Goal: Task Accomplishment & Management: Use online tool/utility

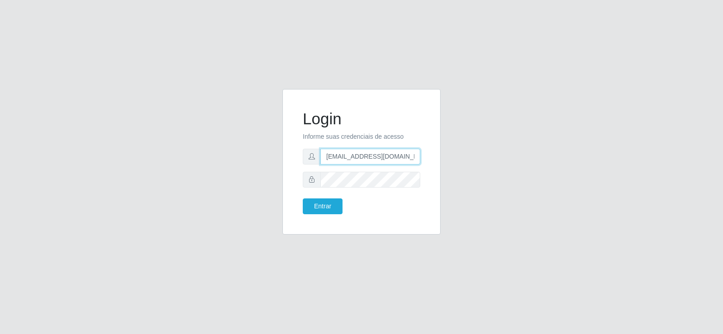
click at [358, 156] on input "[EMAIL_ADDRESS][DOMAIN_NAME]" at bounding box center [371, 157] width 100 height 16
type input "[EMAIL_ADDRESS][DOMAIN_NAME]"
click at [251, 174] on div "Login Informe suas credenciais de acesso [EMAIL_ADDRESS][DOMAIN_NAME] Entrar" at bounding box center [361, 167] width 515 height 156
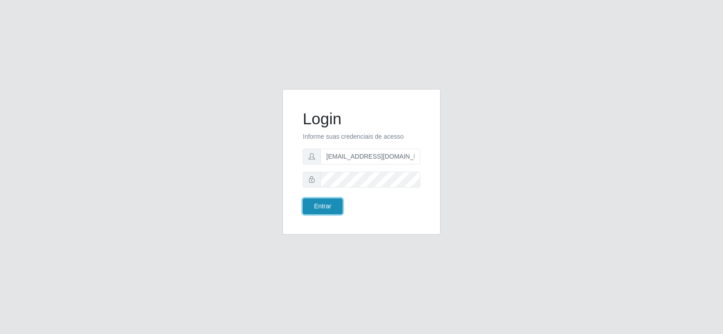
click at [325, 207] on button "Entrar" at bounding box center [323, 206] width 40 height 16
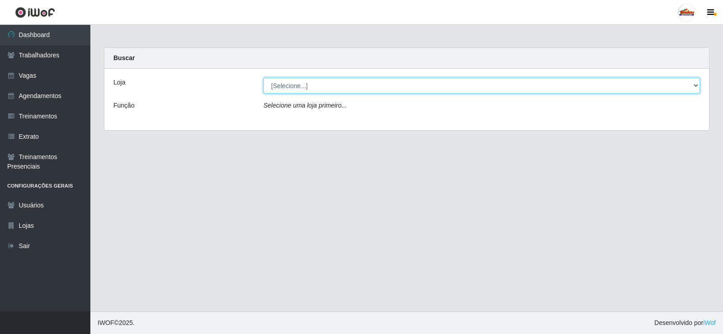
click at [308, 83] on select "[Selecione...] Supermercado Tadeu - [GEOGRAPHIC_DATA]" at bounding box center [482, 86] width 437 height 16
select select "195"
click at [264, 78] on select "[Selecione...] Supermercado Tadeu - [GEOGRAPHIC_DATA]" at bounding box center [482, 86] width 437 height 16
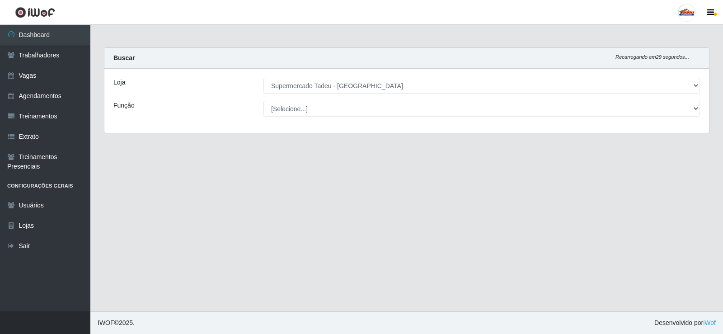
click at [290, 108] on select "[Selecione...] ASG ASG + ASG ++ Auxiliar de Estacionamento Auxiliar de Estacion…" at bounding box center [482, 109] width 437 height 16
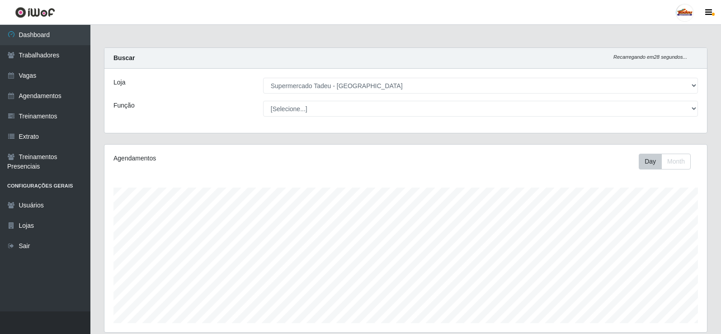
scroll to position [188, 603]
drag, startPoint x: 294, startPoint y: 113, endPoint x: 191, endPoint y: 155, distance: 111.3
click at [191, 155] on div "Agendamentos" at bounding box center [231, 158] width 236 height 9
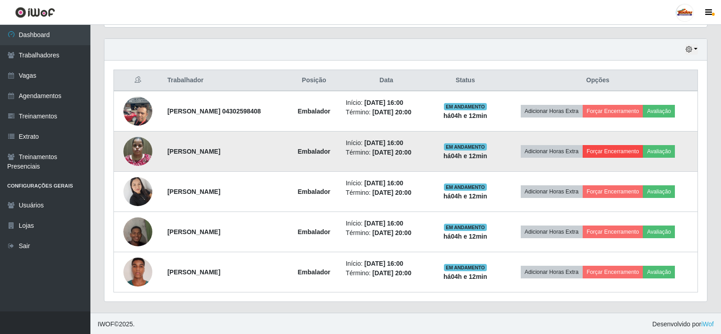
scroll to position [306, 0]
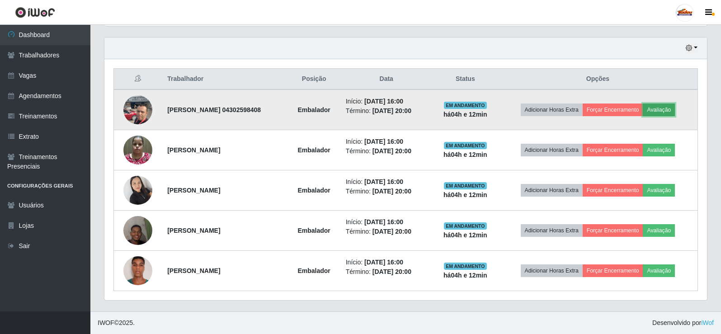
click at [655, 109] on button "Avaliação" at bounding box center [659, 110] width 32 height 13
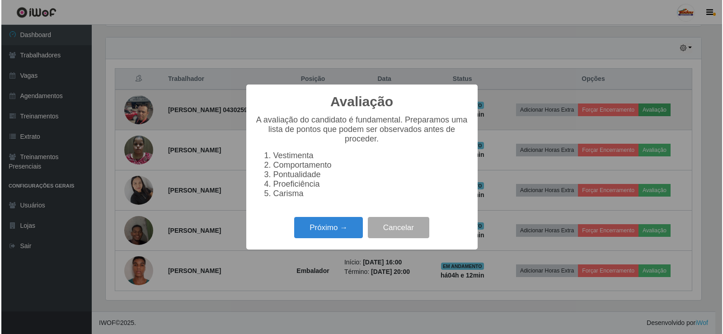
scroll to position [188, 598]
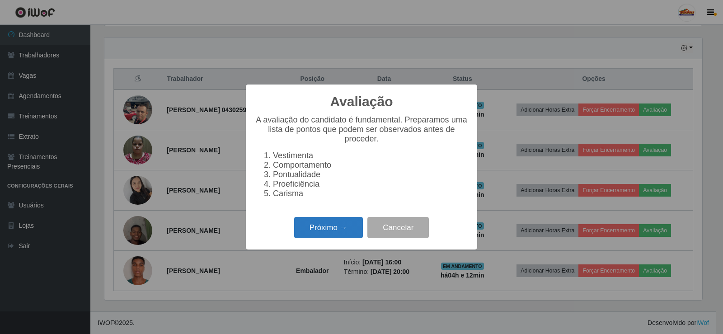
click at [324, 228] on button "Próximo →" at bounding box center [328, 227] width 69 height 21
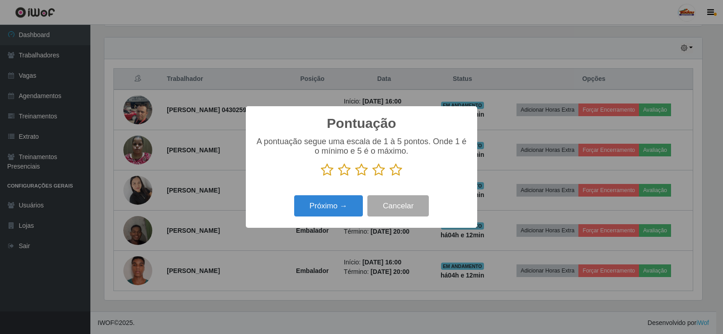
click at [399, 170] on icon at bounding box center [396, 170] width 13 height 14
click at [390, 177] on input "radio" at bounding box center [390, 177] width 0 height 0
click at [336, 201] on button "Próximo →" at bounding box center [328, 205] width 69 height 21
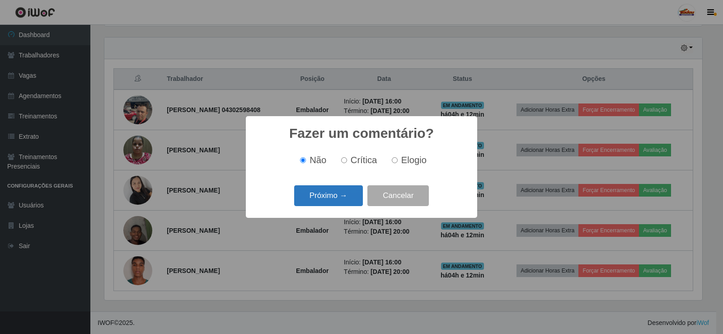
click at [342, 194] on button "Próximo →" at bounding box center [328, 195] width 69 height 21
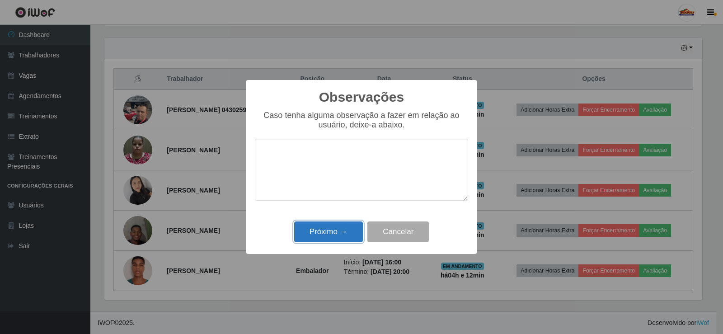
click at [344, 223] on button "Próximo →" at bounding box center [328, 232] width 69 height 21
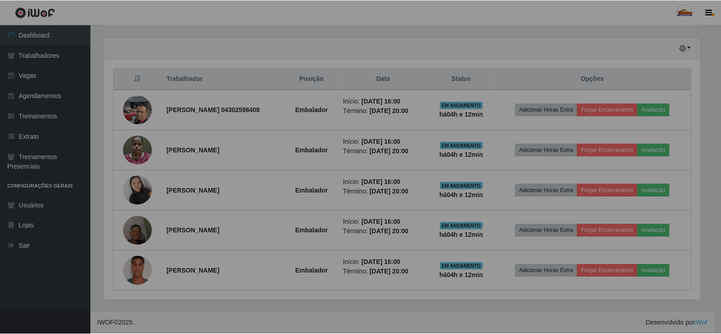
scroll to position [188, 603]
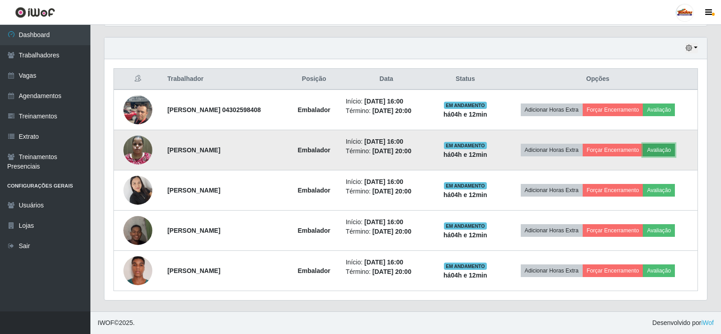
click at [670, 148] on button "Avaliação" at bounding box center [659, 150] width 32 height 13
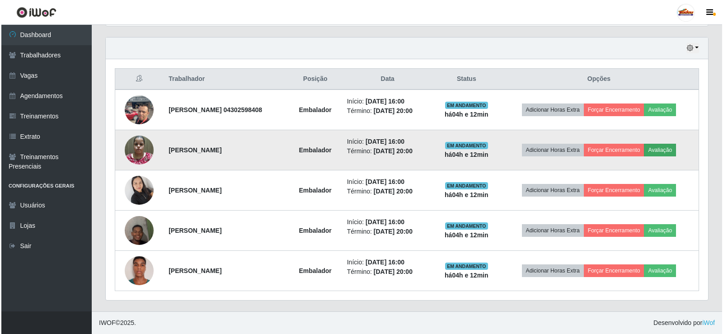
scroll to position [188, 598]
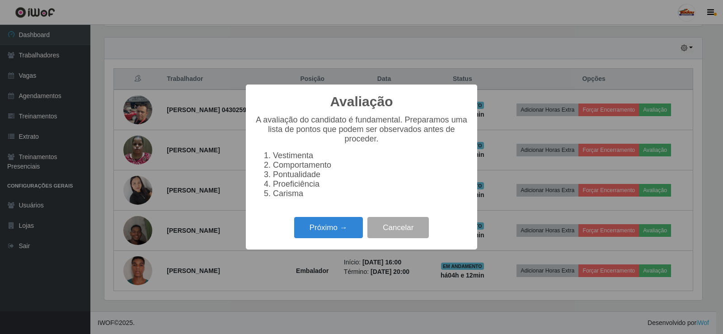
click at [326, 246] on div "Avaliação × A avaliação do candidato é fundamental. Preparamos uma lista de pon…" at bounding box center [361, 167] width 231 height 165
click at [325, 236] on button "Próximo →" at bounding box center [328, 227] width 69 height 21
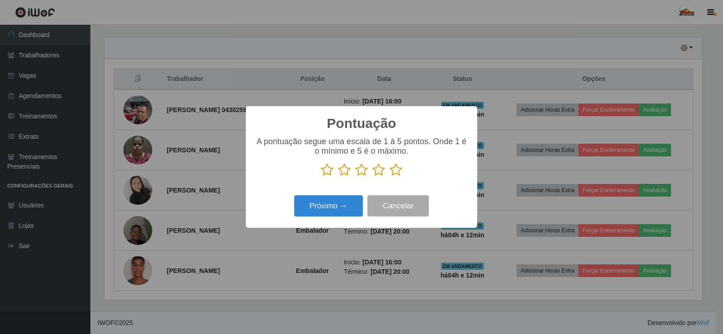
click at [397, 168] on icon at bounding box center [396, 170] width 13 height 14
click at [390, 177] on input "radio" at bounding box center [390, 177] width 0 height 0
click at [357, 202] on button "Próximo →" at bounding box center [328, 205] width 69 height 21
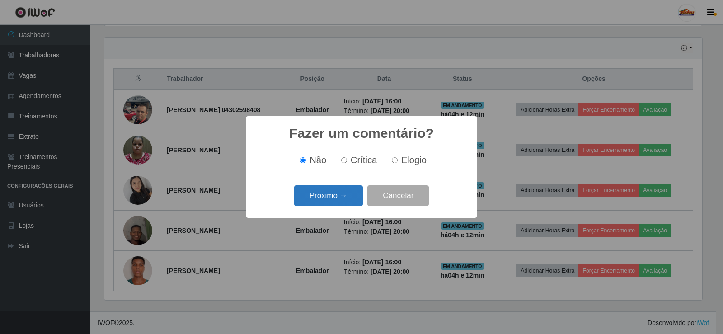
click at [350, 200] on button "Próximo →" at bounding box center [328, 195] width 69 height 21
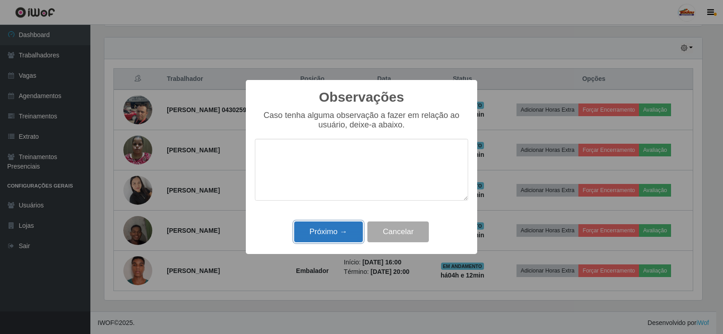
click at [327, 236] on button "Próximo →" at bounding box center [328, 232] width 69 height 21
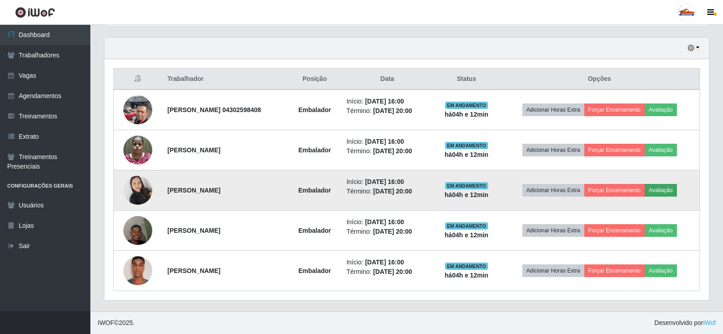
scroll to position [188, 603]
click at [669, 188] on button "Avaliação" at bounding box center [659, 190] width 32 height 13
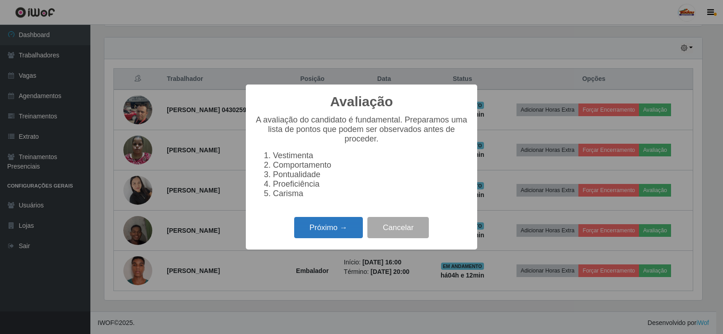
click at [346, 224] on button "Próximo →" at bounding box center [328, 227] width 69 height 21
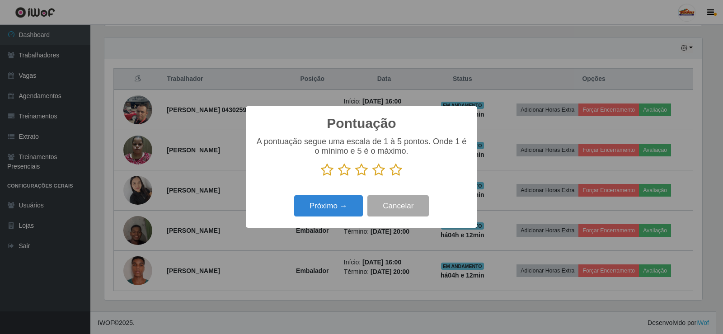
click at [396, 177] on icon at bounding box center [396, 170] width 13 height 14
click at [390, 177] on input "radio" at bounding box center [390, 177] width 0 height 0
click at [340, 205] on button "Próximo →" at bounding box center [328, 205] width 69 height 21
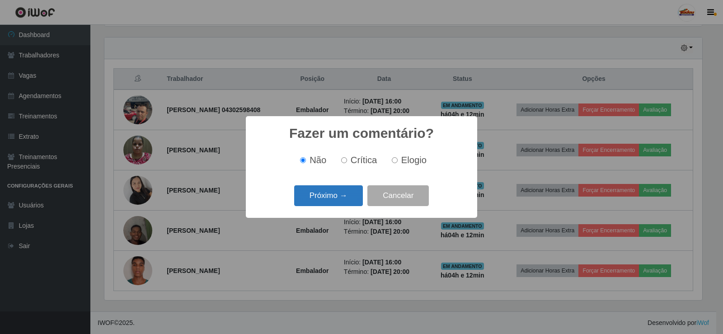
click at [344, 194] on button "Próximo →" at bounding box center [328, 195] width 69 height 21
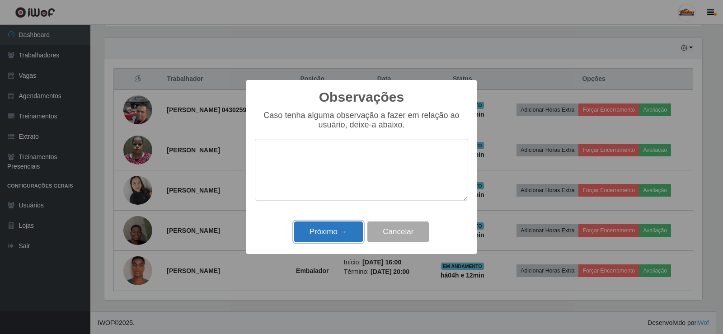
drag, startPoint x: 347, startPoint y: 230, endPoint x: 511, endPoint y: 228, distance: 164.1
click at [346, 230] on button "Próximo →" at bounding box center [328, 232] width 69 height 21
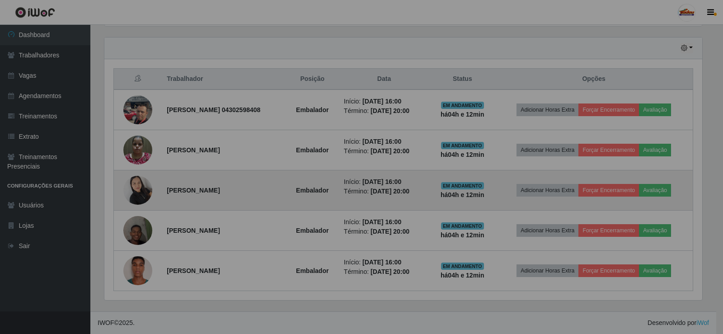
scroll to position [188, 603]
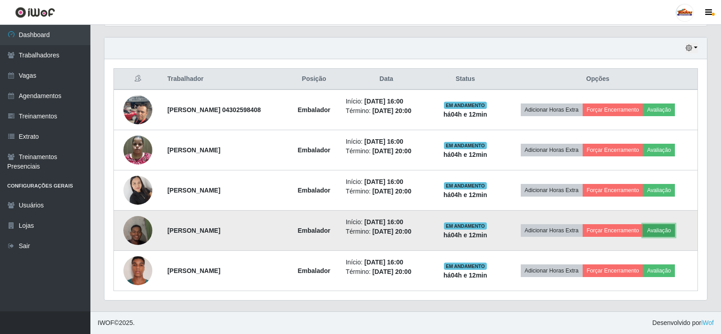
click at [665, 231] on button "Avaliação" at bounding box center [659, 230] width 32 height 13
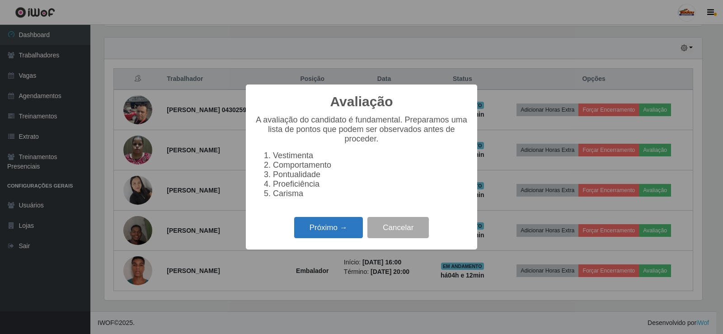
drag, startPoint x: 329, startPoint y: 220, endPoint x: 329, endPoint y: 228, distance: 8.1
click at [329, 221] on div "Avaliação × A avaliação do candidato é fundamental. Preparamos uma lista de pon…" at bounding box center [361, 167] width 231 height 165
click at [329, 228] on button "Próximo →" at bounding box center [328, 227] width 69 height 21
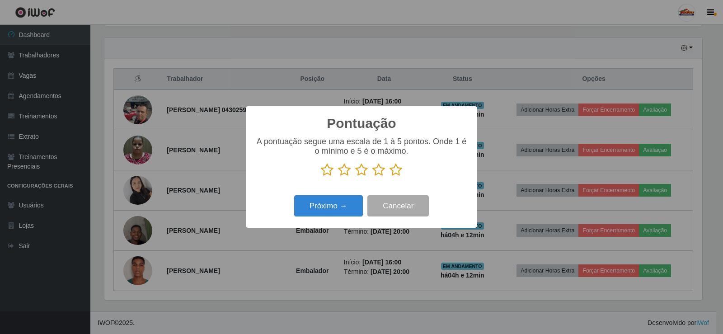
click at [392, 169] on icon at bounding box center [396, 170] width 13 height 14
click at [390, 177] on input "radio" at bounding box center [390, 177] width 0 height 0
click at [340, 210] on button "Próximo →" at bounding box center [328, 205] width 69 height 21
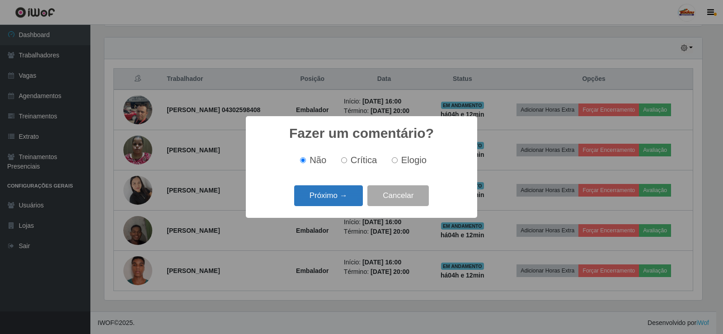
click at [344, 200] on button "Próximo →" at bounding box center [328, 195] width 69 height 21
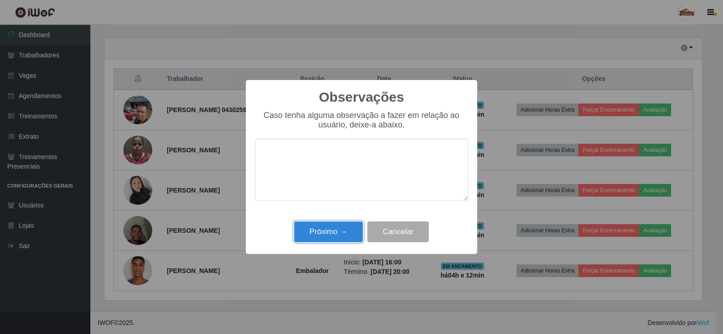
click at [341, 227] on button "Próximo →" at bounding box center [328, 232] width 69 height 21
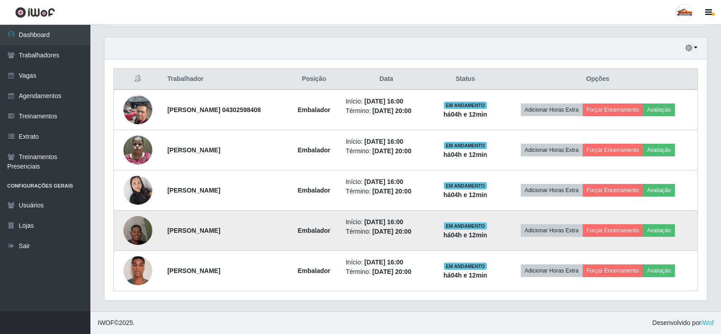
scroll to position [188, 603]
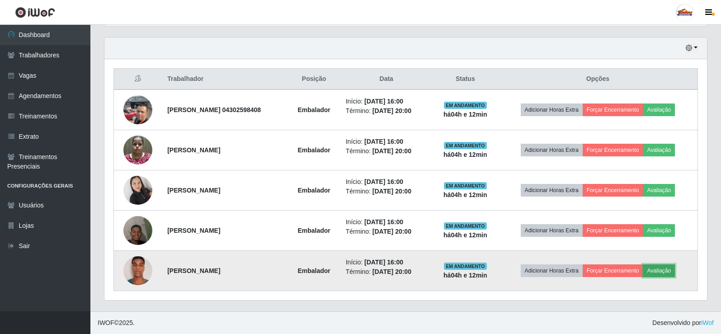
click at [659, 271] on button "Avaliação" at bounding box center [659, 270] width 32 height 13
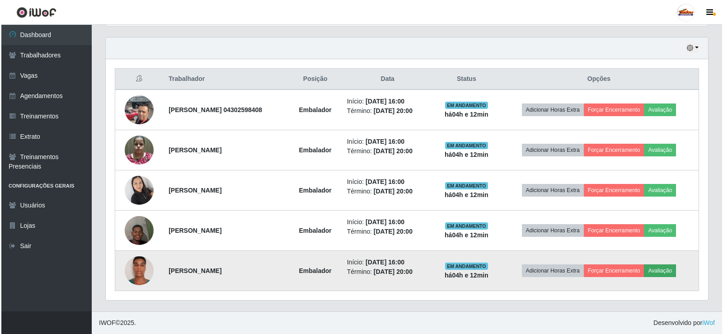
scroll to position [188, 598]
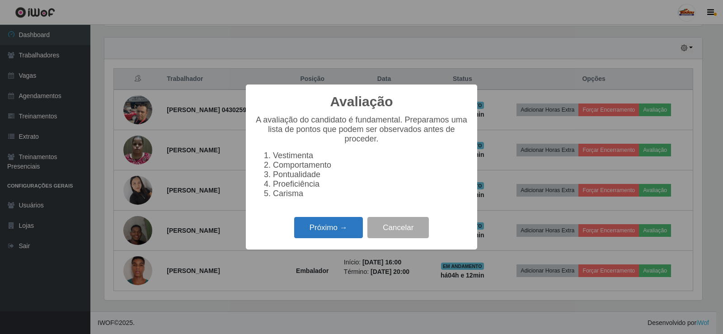
click at [345, 234] on button "Próximo →" at bounding box center [328, 227] width 69 height 21
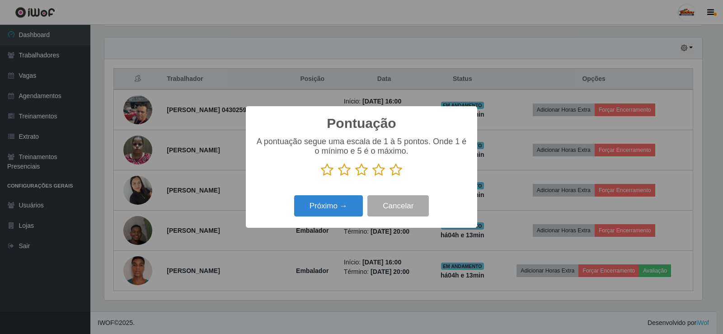
drag, startPoint x: 400, startPoint y: 168, endPoint x: 338, endPoint y: 213, distance: 76.4
click at [400, 169] on icon at bounding box center [396, 170] width 13 height 14
click at [390, 177] on input "radio" at bounding box center [390, 177] width 0 height 0
click at [330, 212] on button "Próximo →" at bounding box center [328, 205] width 69 height 21
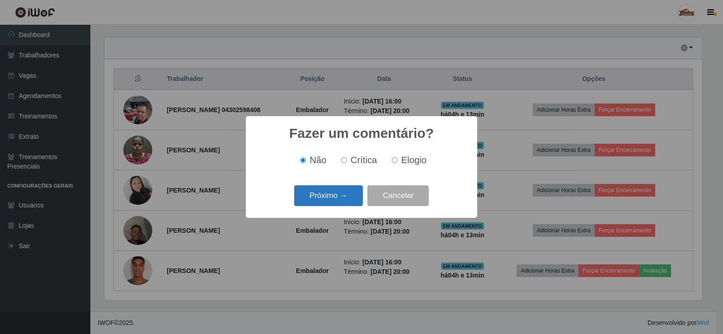
click at [339, 200] on button "Próximo →" at bounding box center [328, 195] width 69 height 21
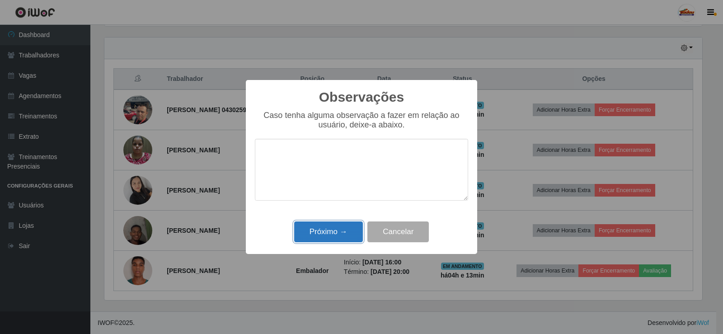
click at [346, 226] on button "Próximo →" at bounding box center [328, 232] width 69 height 21
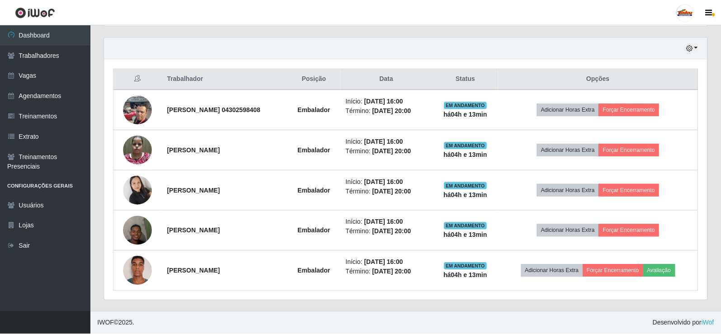
scroll to position [188, 603]
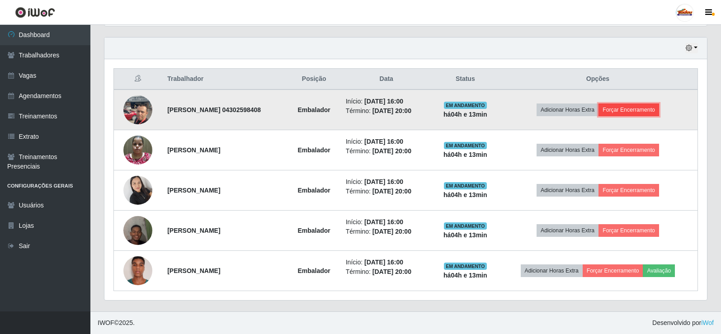
click at [643, 110] on button "Forçar Encerramento" at bounding box center [629, 110] width 61 height 13
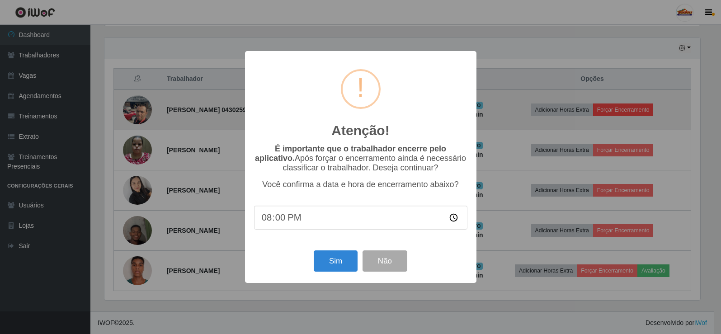
scroll to position [188, 598]
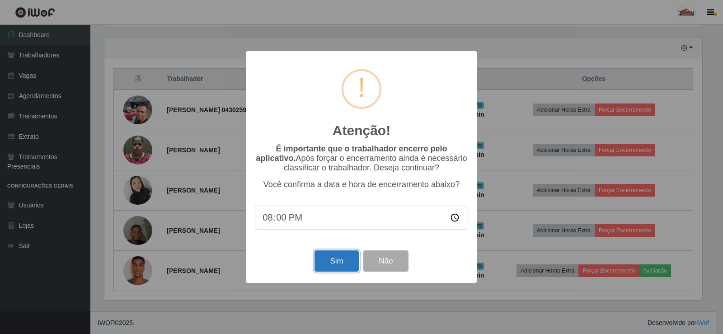
click at [330, 262] on button "Sim" at bounding box center [337, 260] width 44 height 21
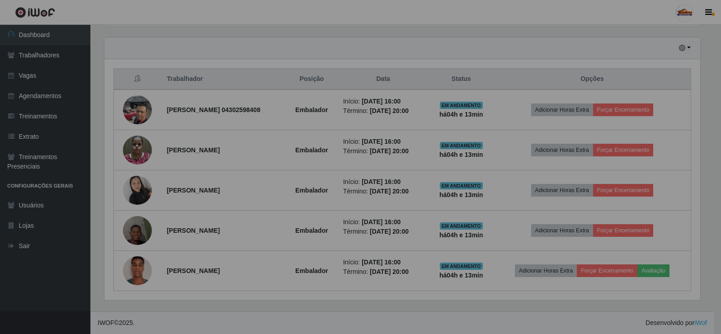
scroll to position [0, 0]
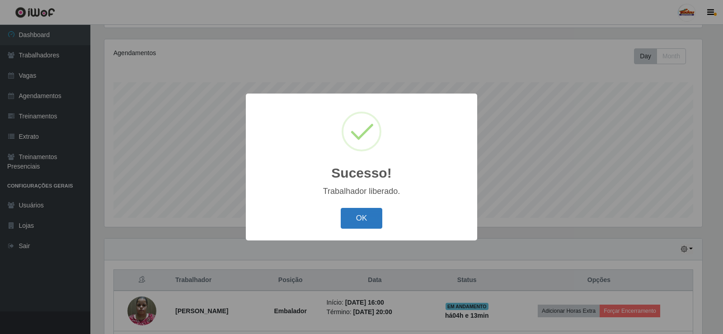
click at [369, 217] on button "OK" at bounding box center [362, 218] width 42 height 21
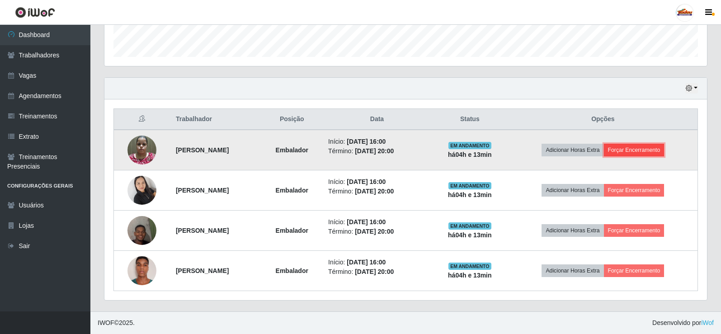
click at [665, 147] on button "Forçar Encerramento" at bounding box center [634, 150] width 61 height 13
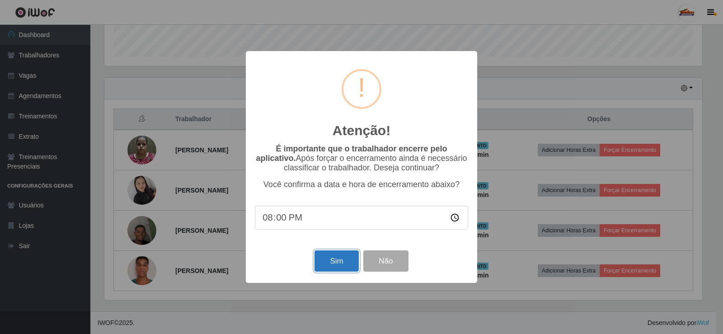
click at [345, 255] on button "Sim" at bounding box center [337, 260] width 44 height 21
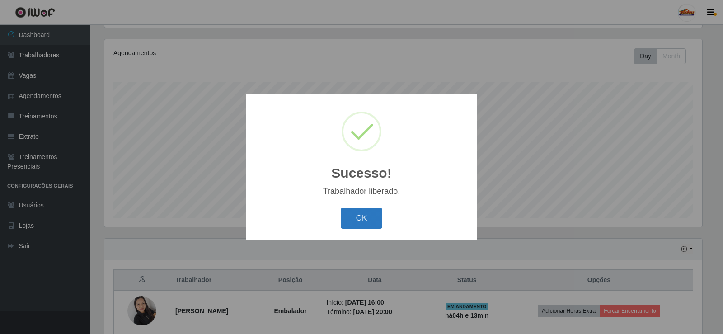
click at [359, 218] on button "OK" at bounding box center [362, 218] width 42 height 21
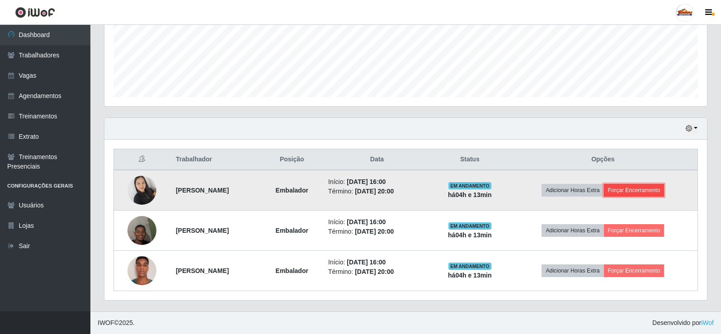
click at [637, 189] on button "Forçar Encerramento" at bounding box center [634, 190] width 61 height 13
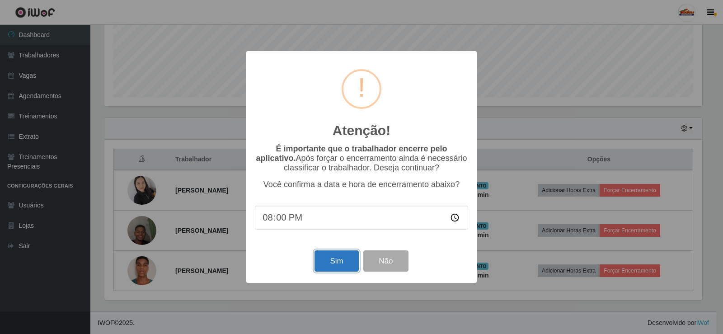
click at [329, 259] on button "Sim" at bounding box center [337, 260] width 44 height 21
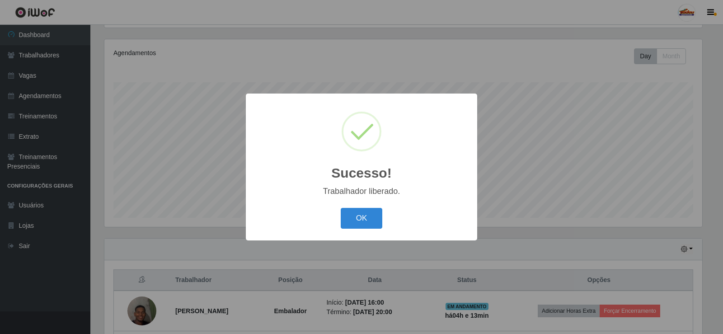
drag, startPoint x: 379, startPoint y: 222, endPoint x: 370, endPoint y: 222, distance: 9.1
click at [377, 222] on button "OK" at bounding box center [362, 218] width 42 height 21
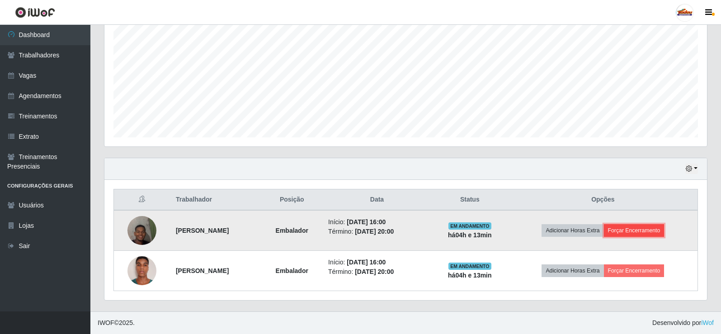
click at [634, 229] on button "Forçar Encerramento" at bounding box center [634, 230] width 61 height 13
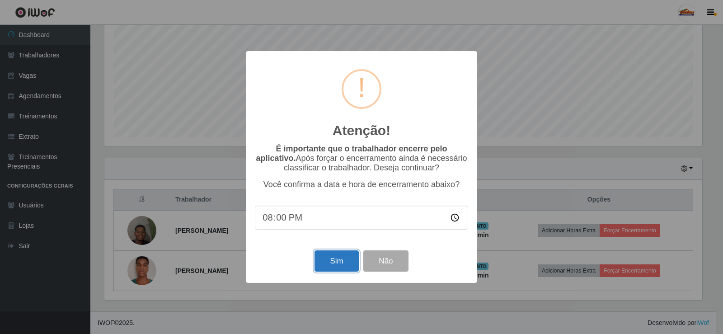
click at [330, 258] on button "Sim" at bounding box center [337, 260] width 44 height 21
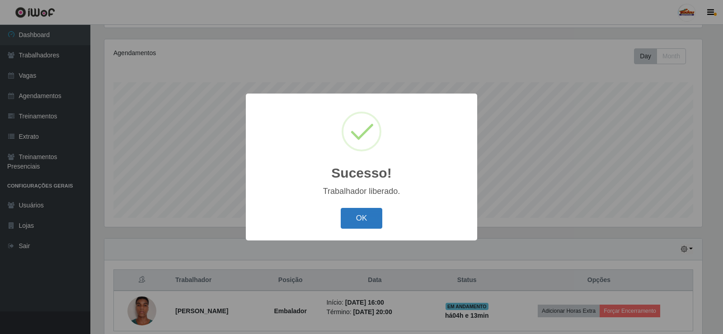
click at [359, 211] on button "OK" at bounding box center [362, 218] width 42 height 21
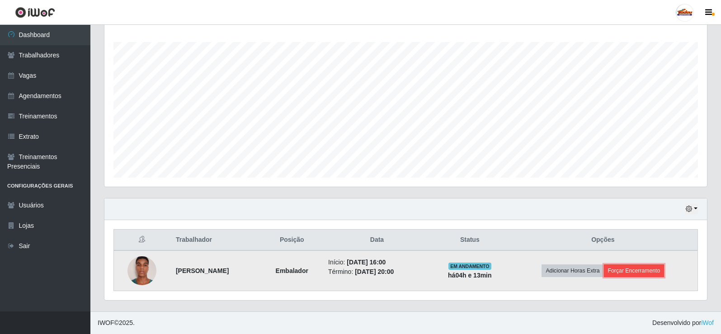
click at [636, 267] on button "Forçar Encerramento" at bounding box center [634, 270] width 61 height 13
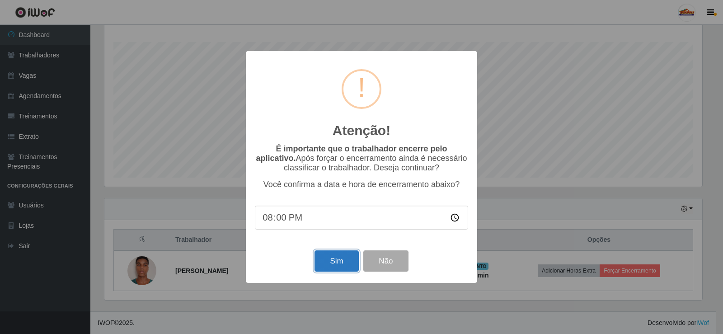
click at [339, 263] on button "Sim" at bounding box center [337, 260] width 44 height 21
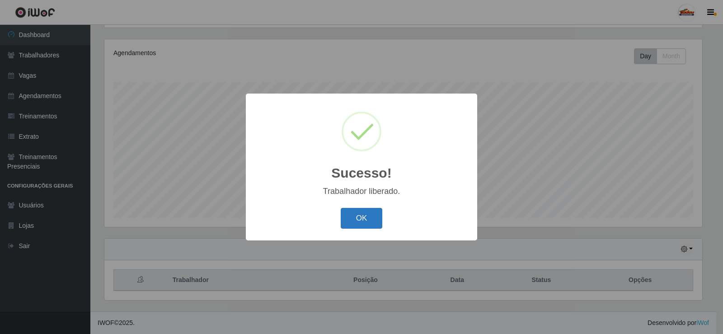
click at [349, 217] on button "OK" at bounding box center [362, 218] width 42 height 21
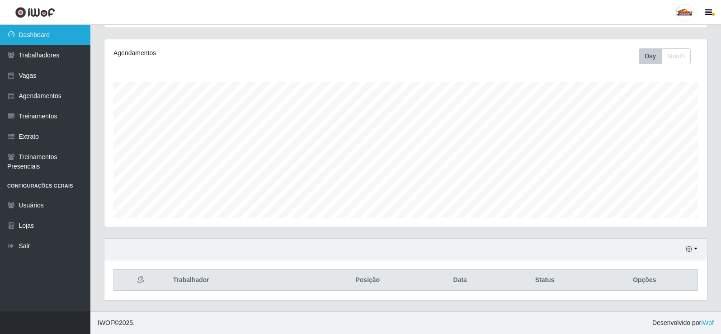
click at [46, 41] on link "Dashboard" at bounding box center [45, 35] width 90 height 20
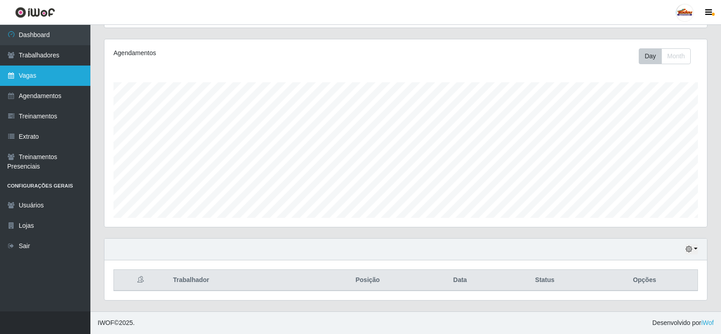
click at [38, 77] on link "Vagas" at bounding box center [45, 76] width 90 height 20
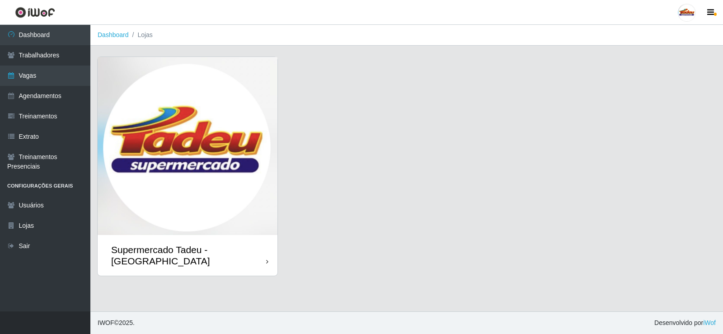
click at [175, 83] on img at bounding box center [188, 146] width 180 height 178
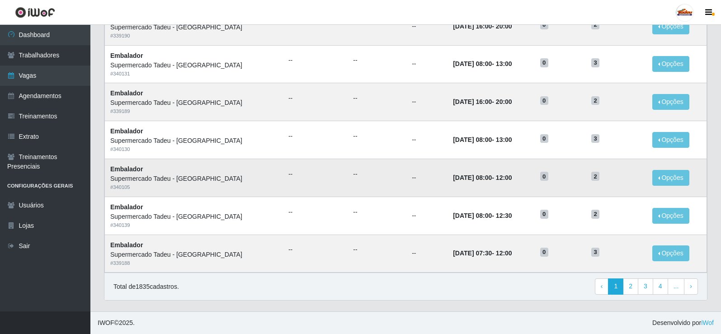
click at [448, 176] on td "[DATE] 08:00 - 12:00" at bounding box center [491, 178] width 87 height 38
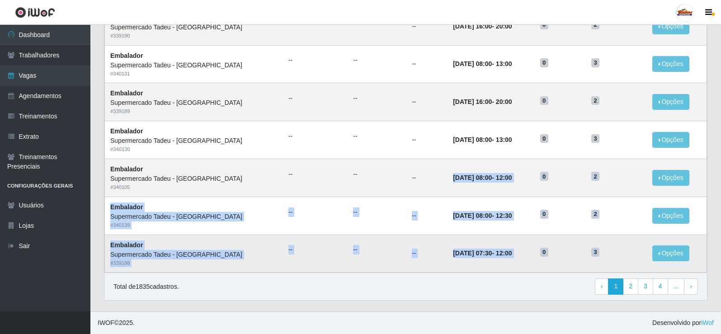
drag, startPoint x: 383, startPoint y: 168, endPoint x: 604, endPoint y: 256, distance: 237.0
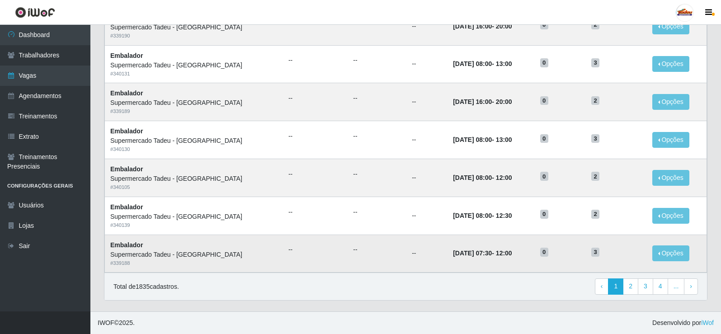
click at [604, 256] on h5 "3" at bounding box center [616, 251] width 50 height 9
drag, startPoint x: 433, startPoint y: 252, endPoint x: 524, endPoint y: 250, distance: 90.9
click at [524, 250] on td "[DATE] 07:30 - 12:00" at bounding box center [491, 254] width 87 height 38
click at [465, 236] on td "[DATE] 07:30 - 12:00" at bounding box center [491, 254] width 87 height 38
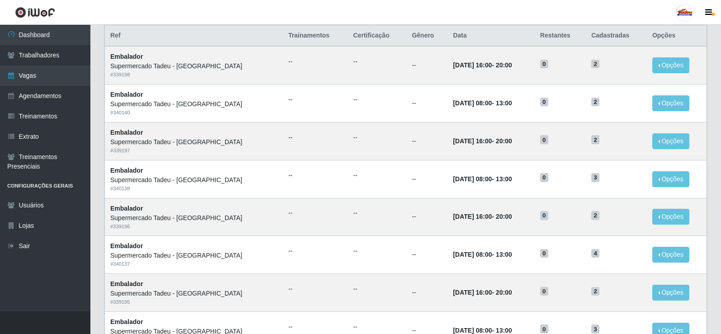
scroll to position [25, 0]
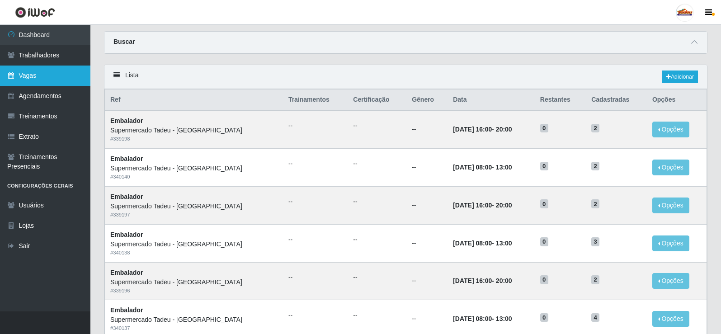
click at [44, 81] on link "Vagas" at bounding box center [45, 76] width 90 height 20
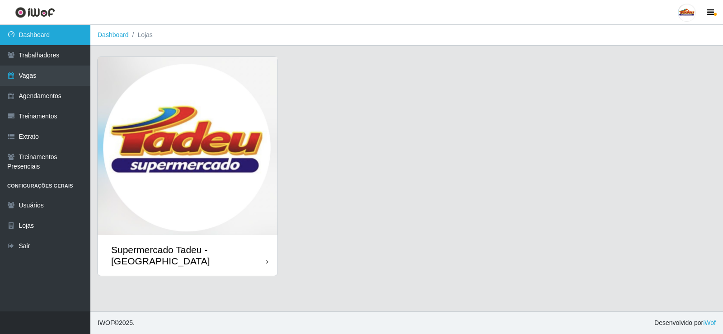
click at [37, 41] on link "Dashboard" at bounding box center [45, 35] width 90 height 20
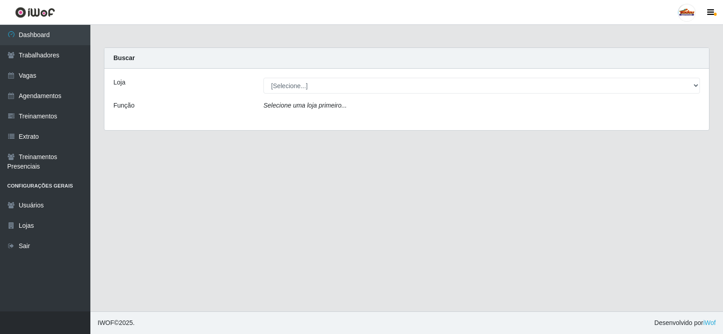
click at [314, 94] on div "Loja [Selecione...] Supermercado Tadeu - [GEOGRAPHIC_DATA] Função Selecione uma…" at bounding box center [406, 99] width 605 height 61
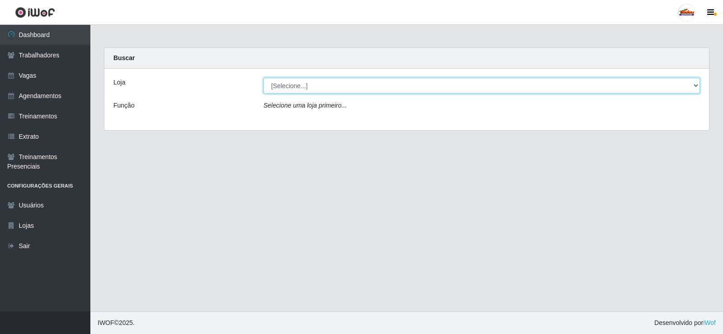
click at [302, 86] on select "[Selecione...] Supermercado Tadeu - [GEOGRAPHIC_DATA]" at bounding box center [482, 86] width 437 height 16
select select "195"
click at [264, 78] on select "[Selecione...] Supermercado Tadeu - [GEOGRAPHIC_DATA]" at bounding box center [482, 86] width 437 height 16
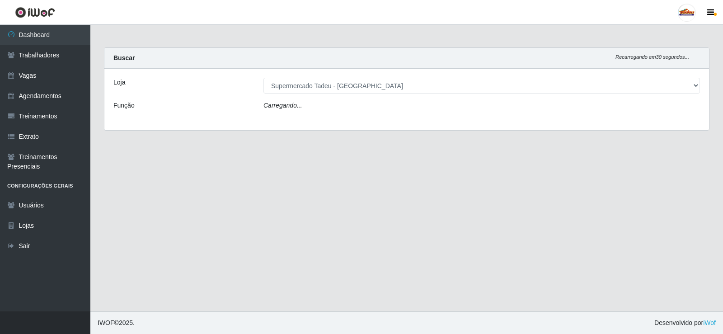
click at [294, 110] on div "Carregando..." at bounding box center [482, 107] width 450 height 13
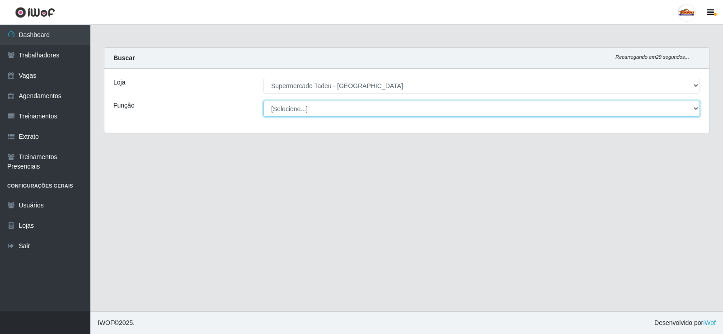
click at [297, 109] on select "[Selecione...] ASG ASG + ASG ++ Auxiliar de Estacionamento Auxiliar de Estacion…" at bounding box center [482, 109] width 437 height 16
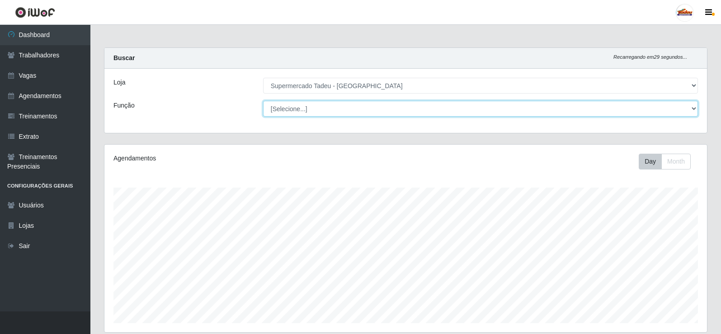
scroll to position [188, 603]
click at [297, 110] on select "[Selecione...] ASG ASG + ASG ++ Auxiliar de Estacionamento Auxiliar de Estacion…" at bounding box center [480, 109] width 435 height 16
select select "1"
click at [263, 101] on select "[Selecione...] ASG ASG + ASG ++ Auxiliar de Estacionamento Auxiliar de Estacion…" at bounding box center [480, 109] width 435 height 16
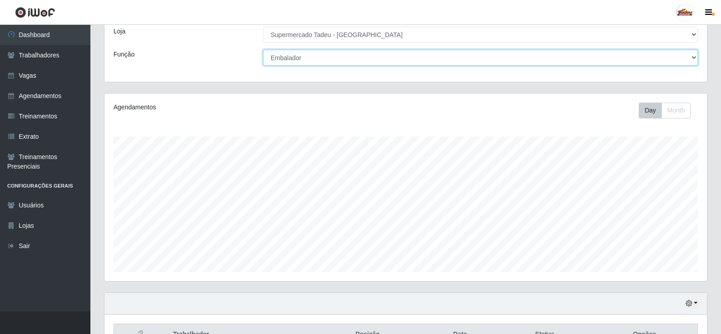
scroll to position [105, 0]
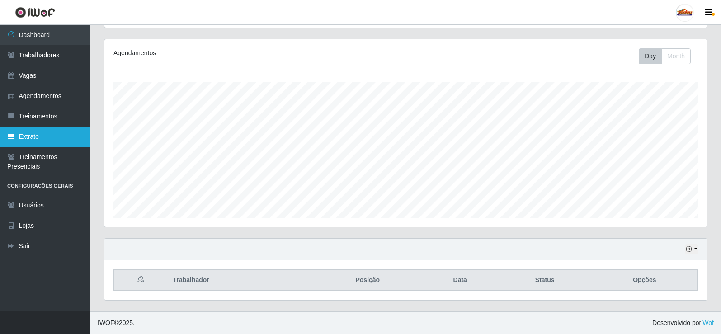
click at [44, 132] on link "Extrato" at bounding box center [45, 137] width 90 height 20
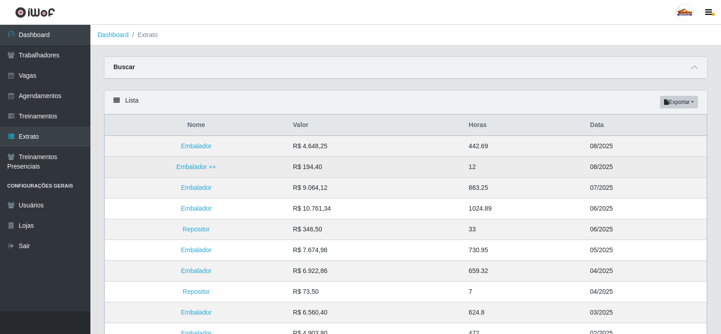
click at [390, 166] on td "R$ 194,40" at bounding box center [376, 167] width 176 height 21
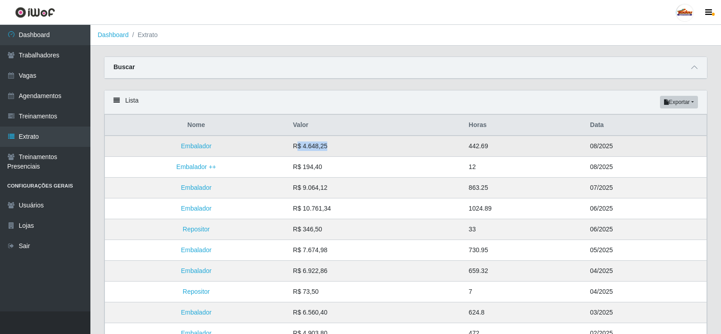
drag, startPoint x: 301, startPoint y: 147, endPoint x: 341, endPoint y: 152, distance: 40.5
click at [341, 152] on td "R$ 4.648,25" at bounding box center [376, 146] width 176 height 21
click at [187, 144] on link "Embalador" at bounding box center [196, 145] width 31 height 7
